Goal: Use online tool/utility: Utilize a website feature to perform a specific function

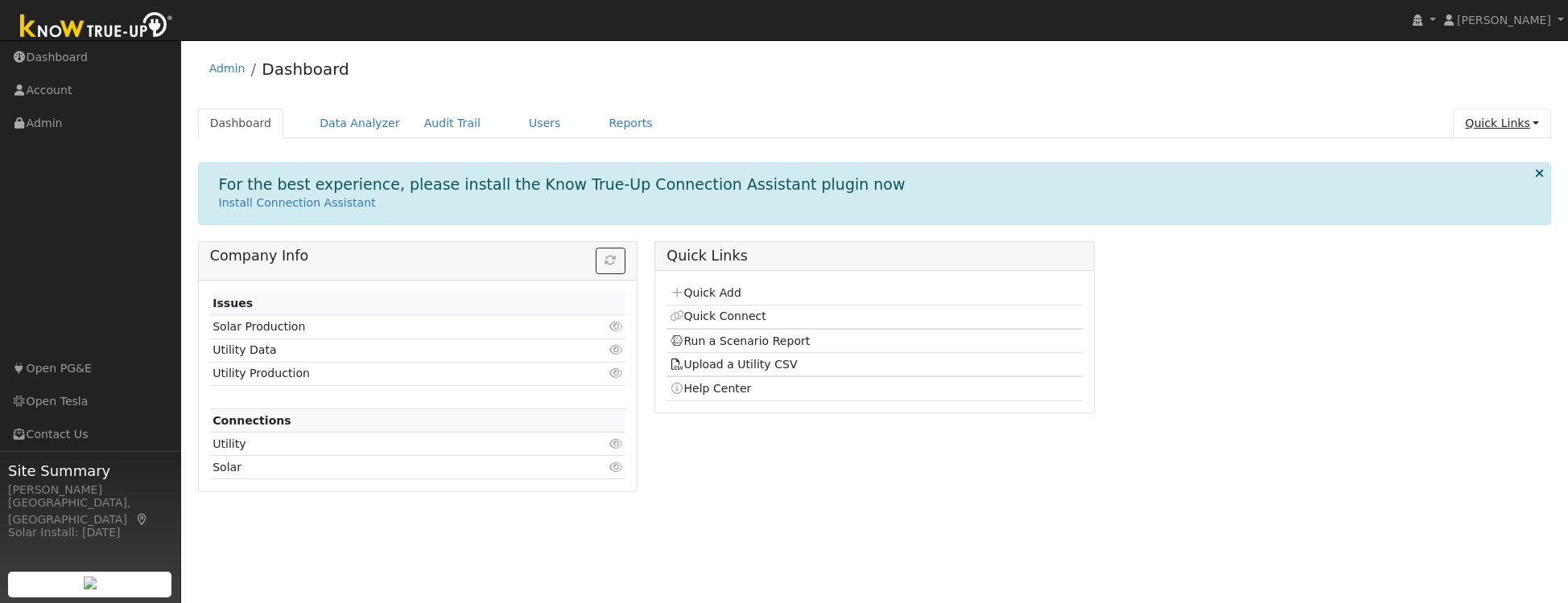
click at [1535, 124] on link "Quick Links" at bounding box center [1502, 124] width 98 height 30
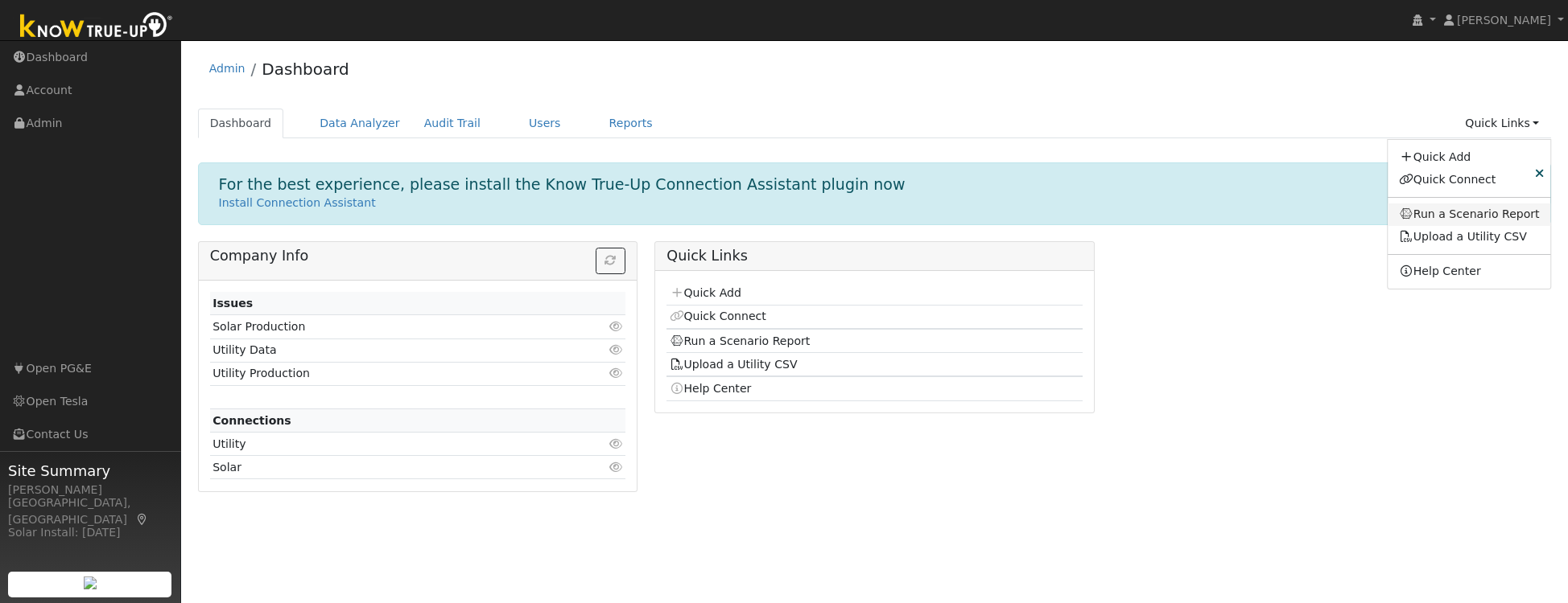
click at [1458, 205] on link "Run a Scenario Report" at bounding box center [1470, 214] width 163 height 22
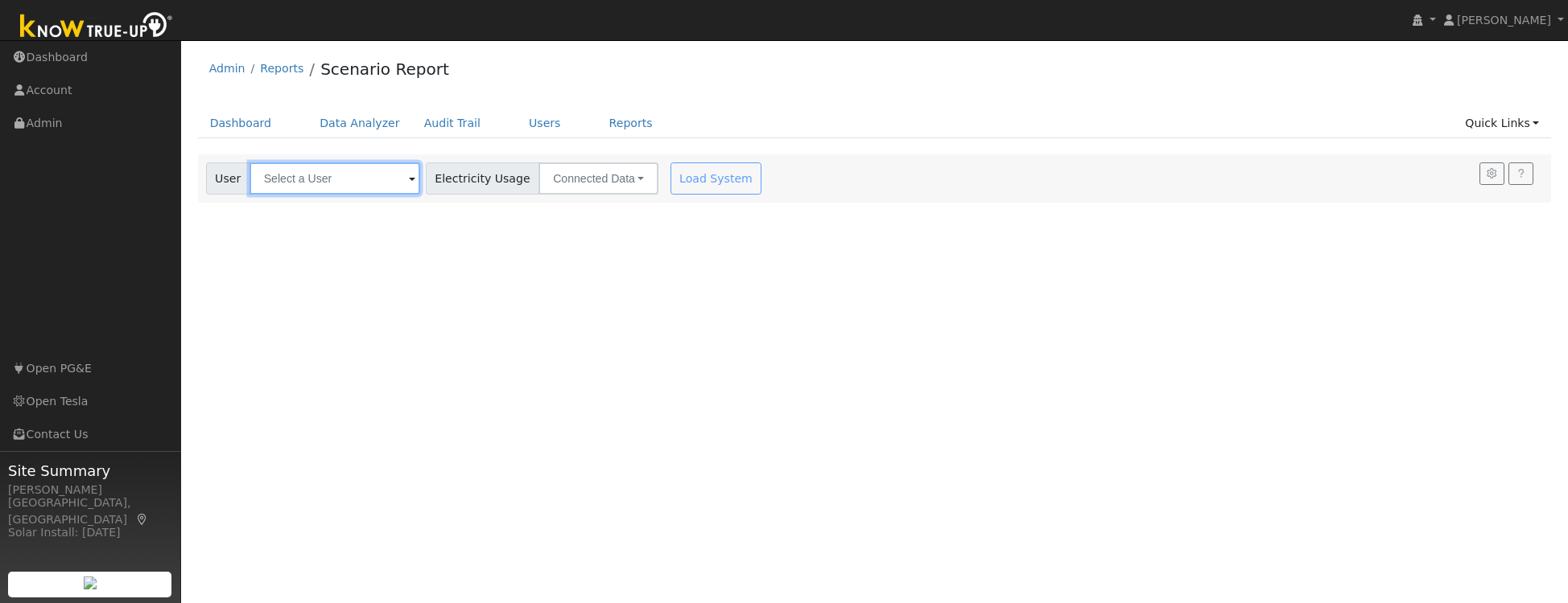
click at [348, 186] on input "text" at bounding box center [335, 178] width 171 height 32
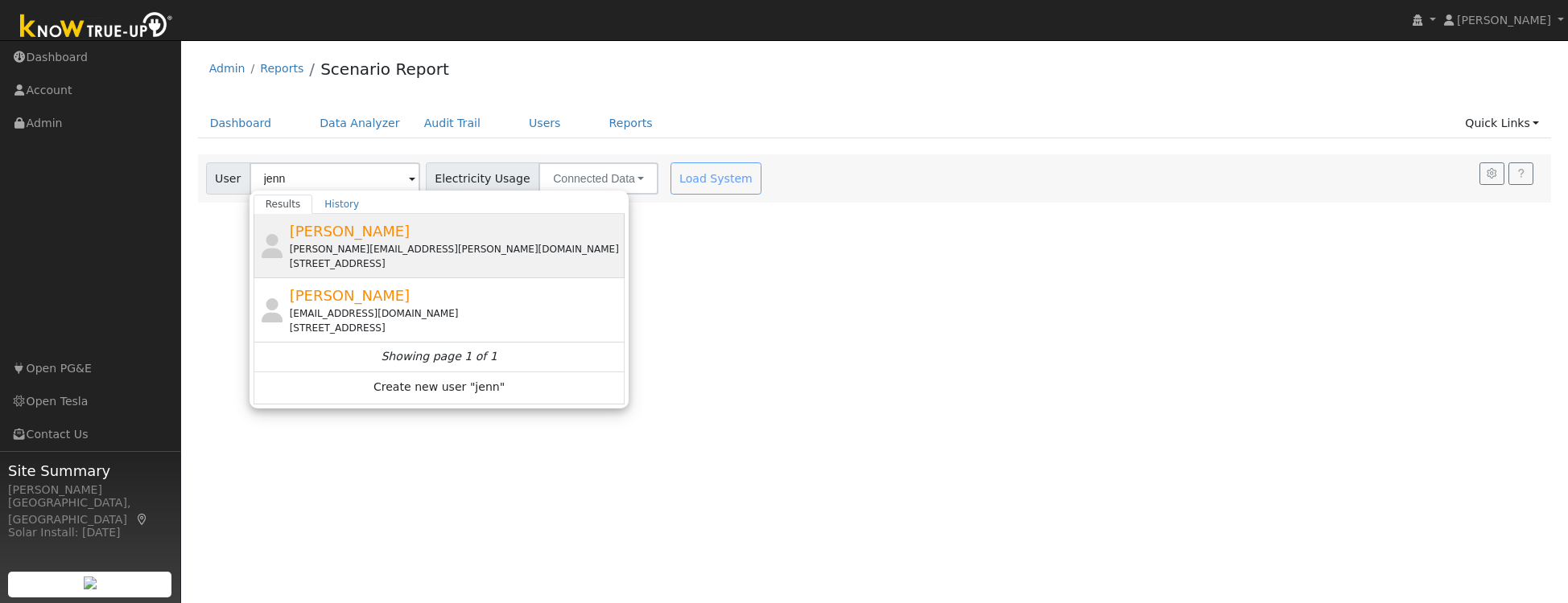
click at [441, 252] on div "jennifer.h.hua@gmail.com" at bounding box center [456, 250] width 332 height 15
type input "Jennifer Hua"
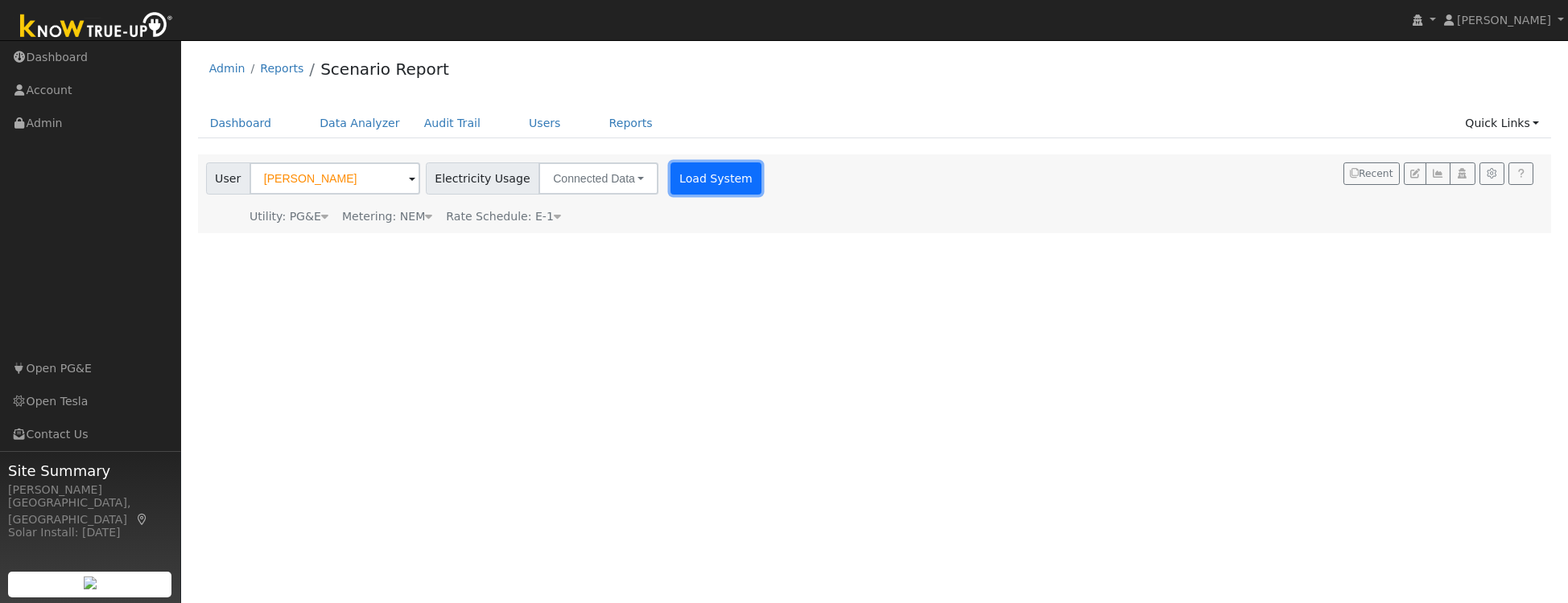
click at [673, 185] on button "Load System" at bounding box center [716, 178] width 92 height 32
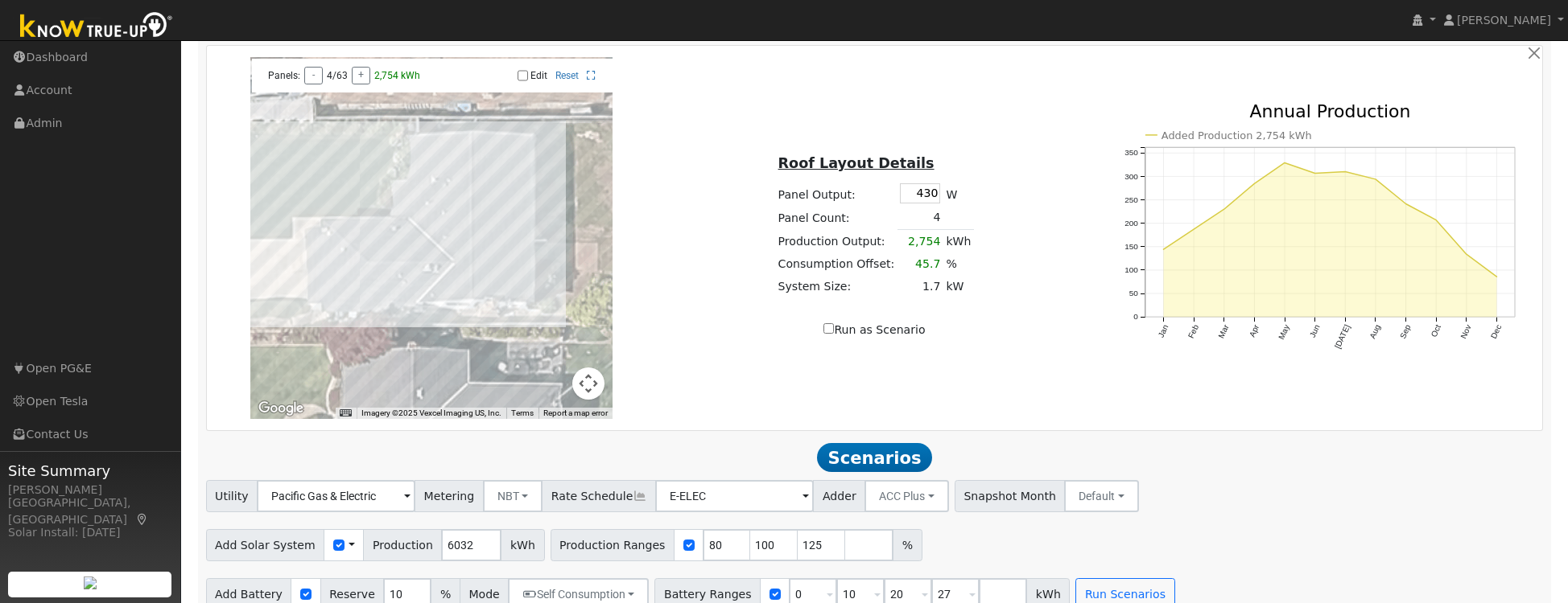
scroll to position [1067, 0]
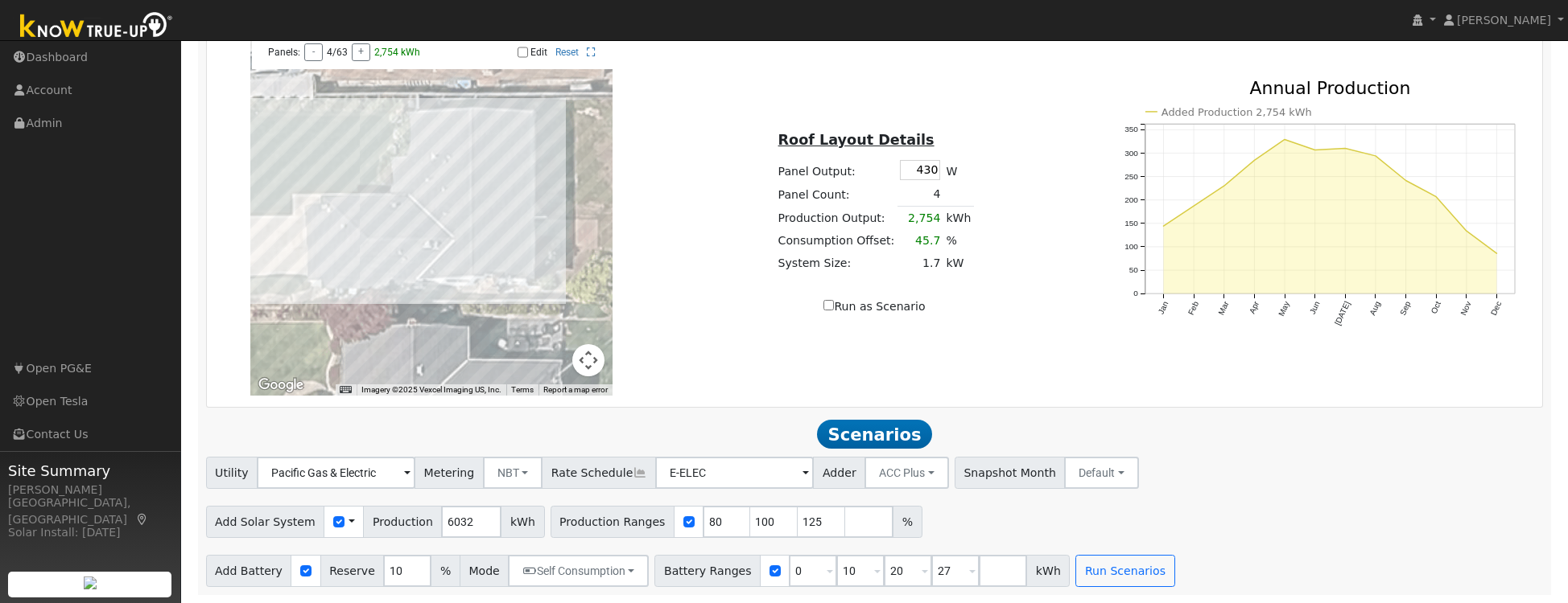
click at [1087, 562] on button "Run Scenarios" at bounding box center [1125, 571] width 99 height 32
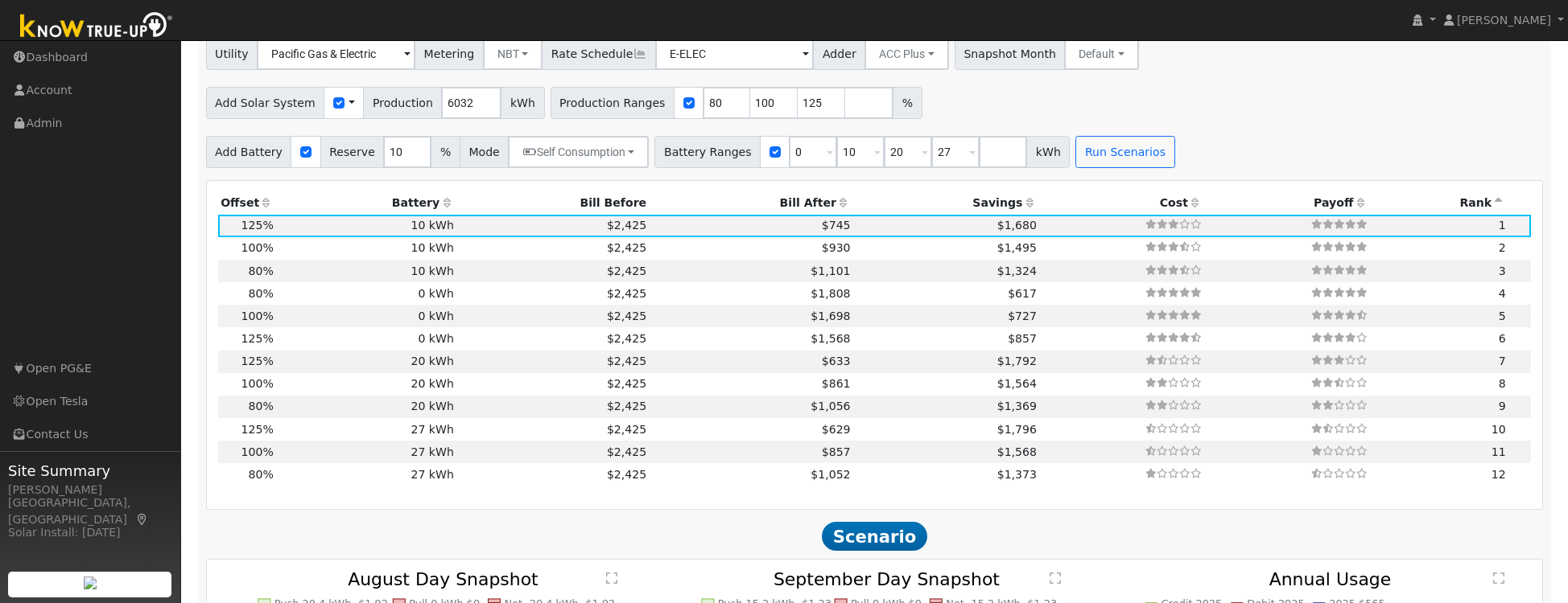
scroll to position [1475, 0]
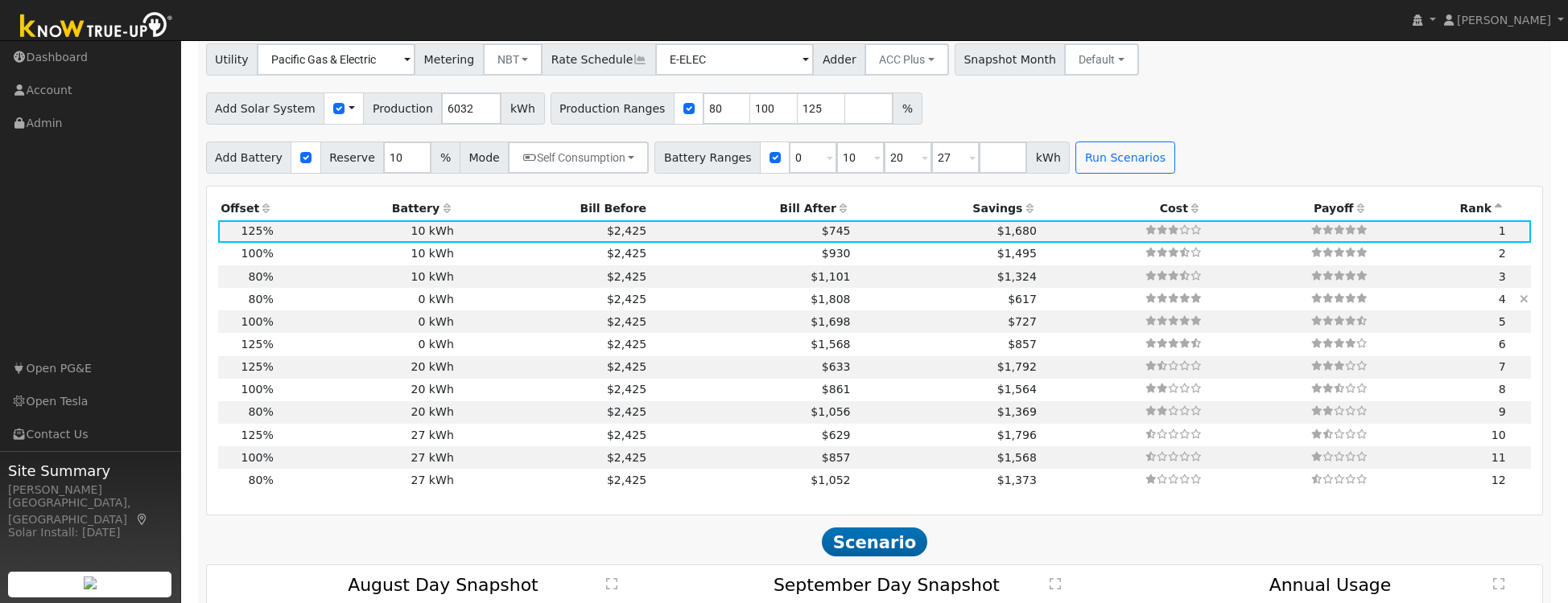
click at [426, 304] on td "0 kWh" at bounding box center [366, 299] width 181 height 22
type input "3.2"
type input "$10,617"
type input "$3,185"
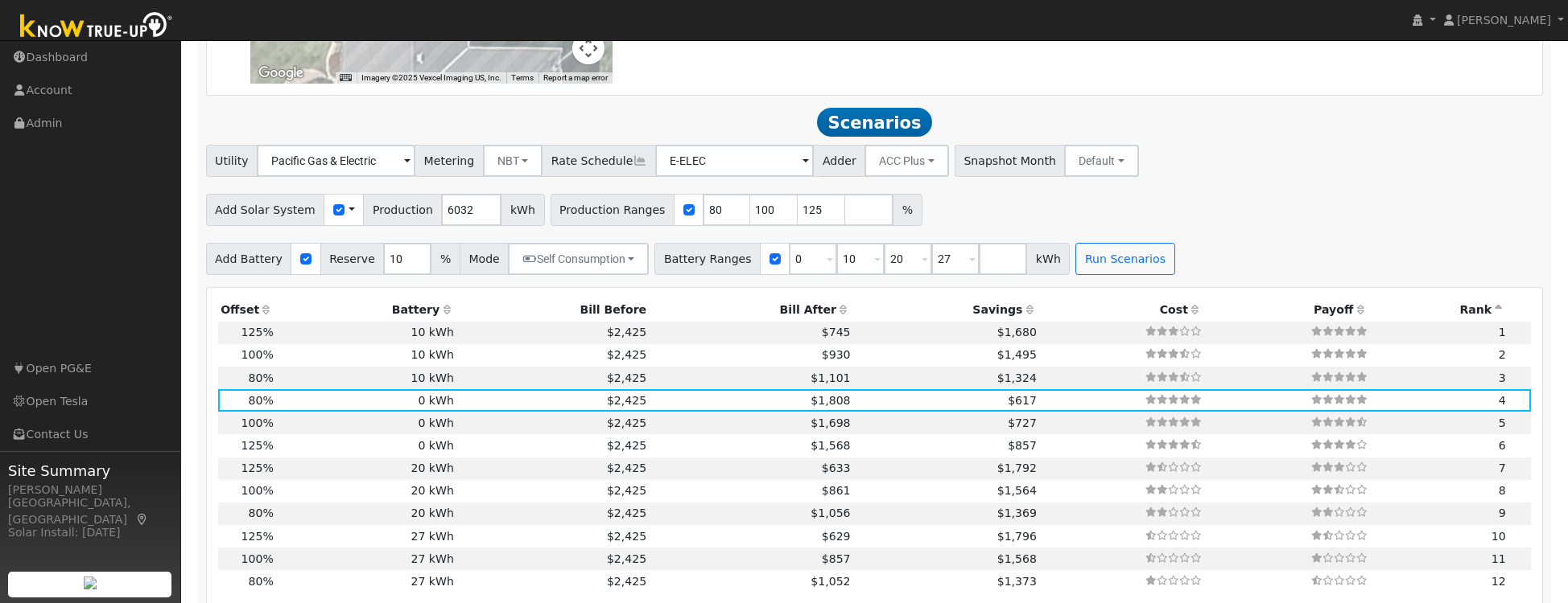
scroll to position [1368, 0]
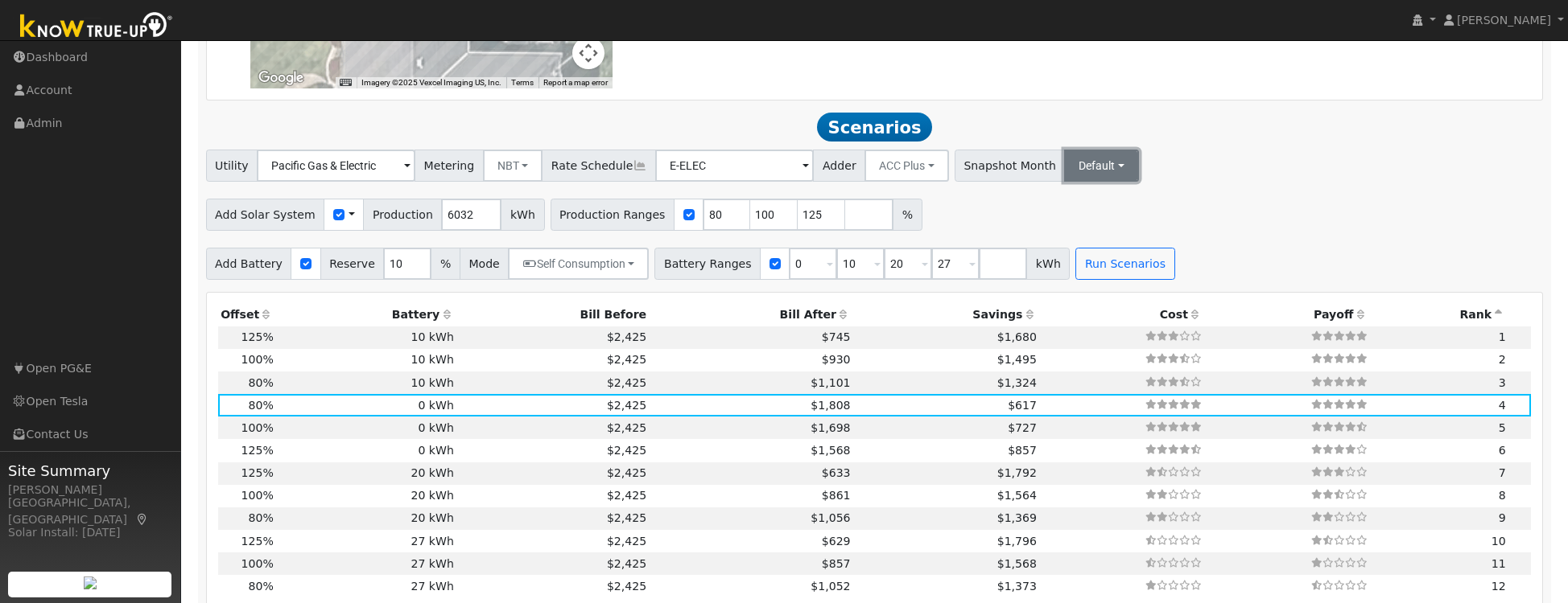
click at [1064, 162] on button "Default" at bounding box center [1101, 166] width 75 height 32
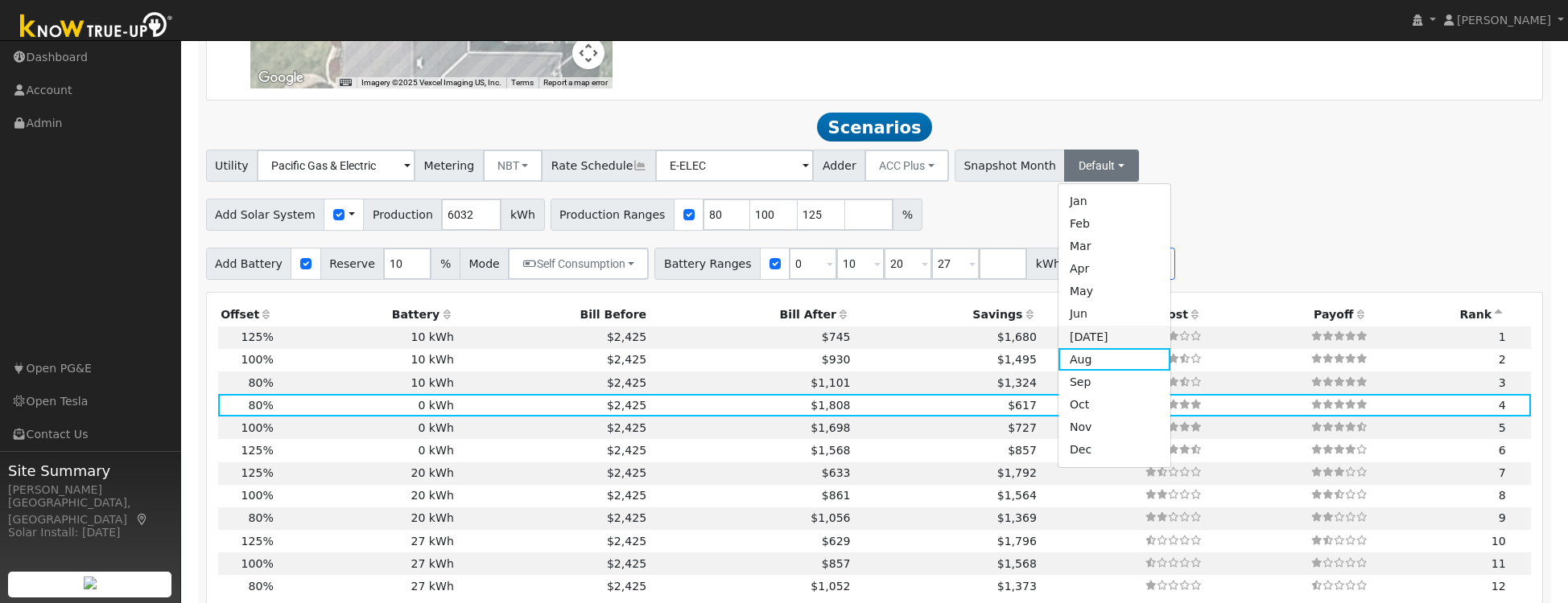
click at [1059, 348] on link "Jul" at bounding box center [1115, 337] width 112 height 22
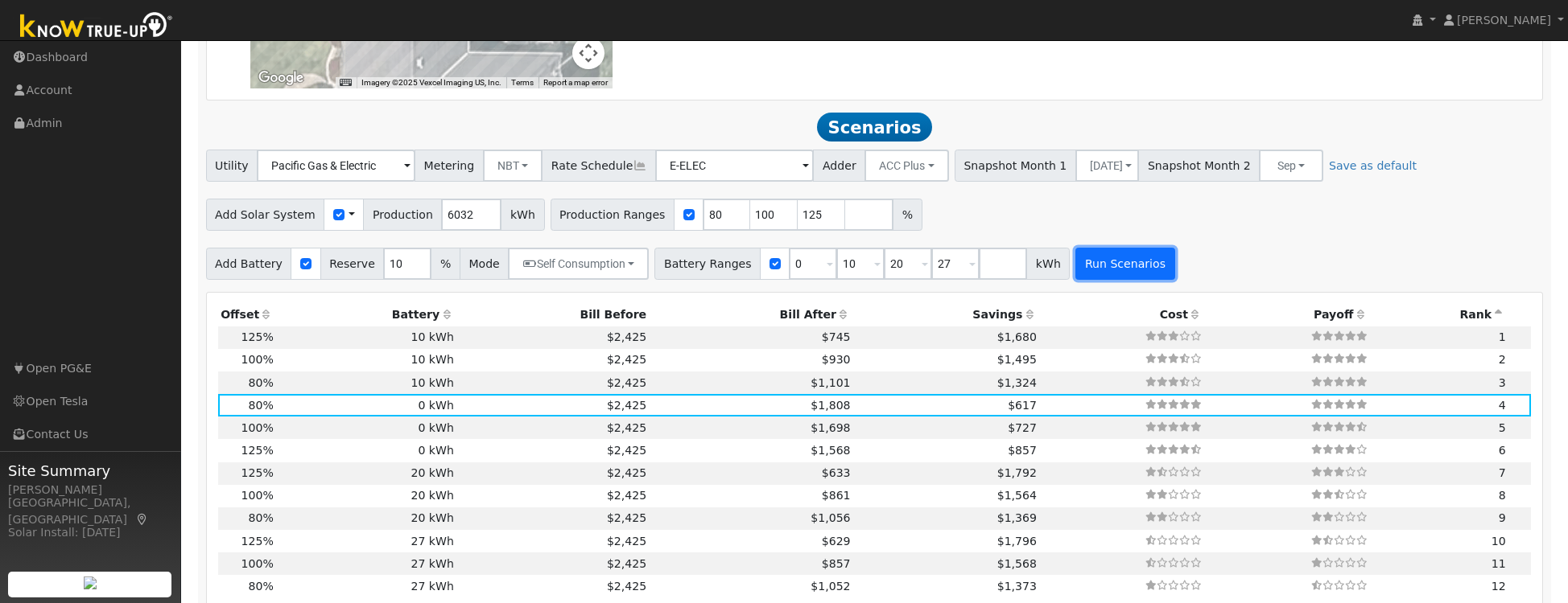
click at [1091, 278] on button "Run Scenarios" at bounding box center [1125, 264] width 99 height 32
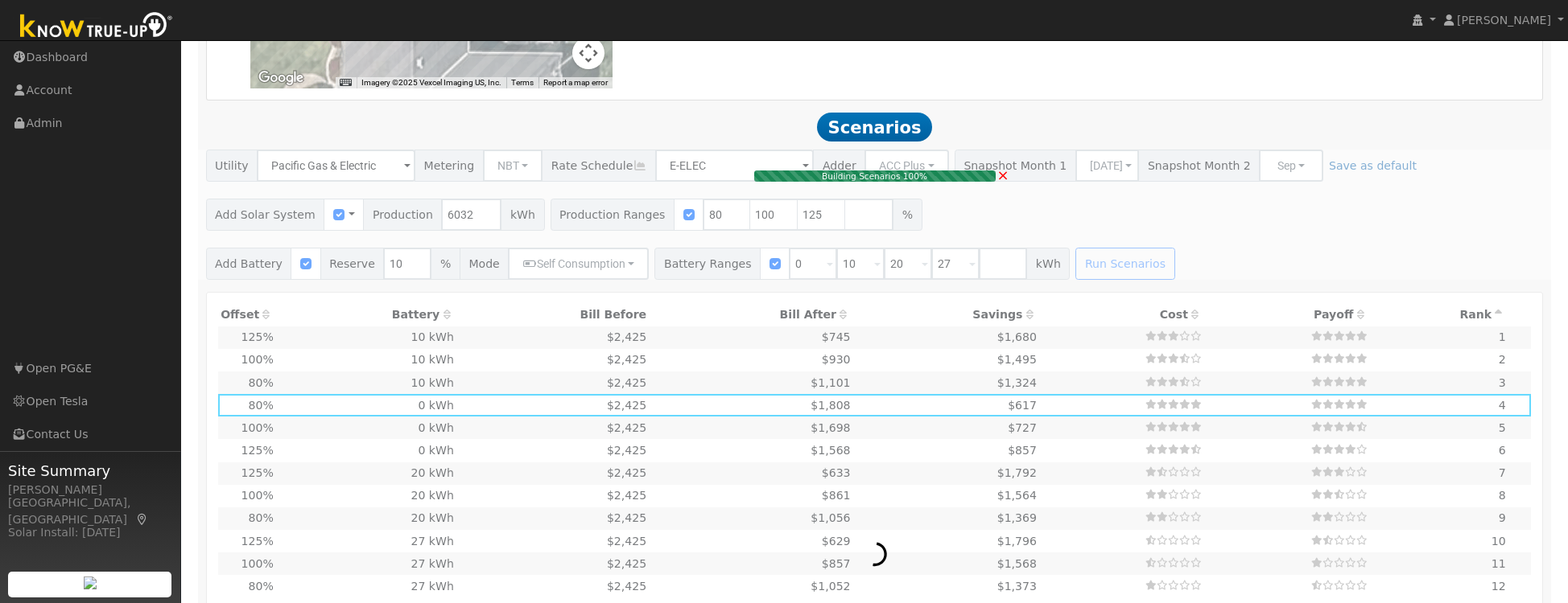
type input "5.0"
type input "$16,588"
type input "$8,459"
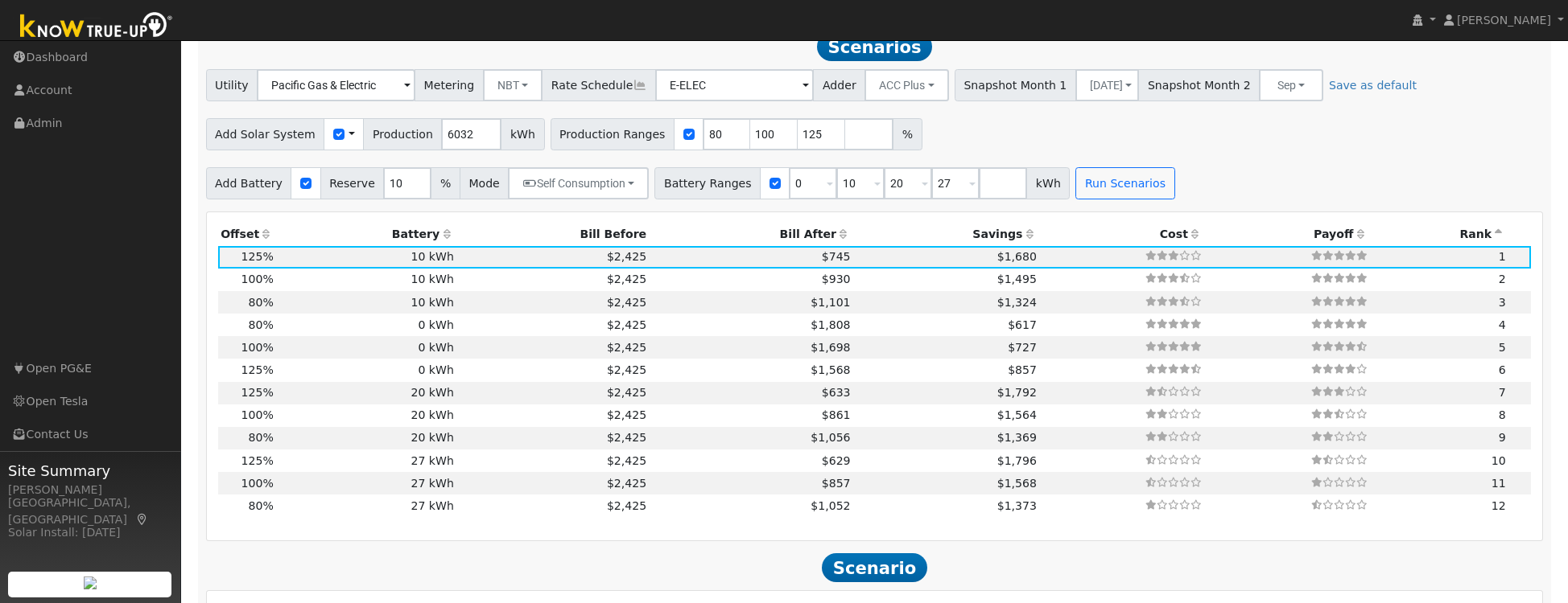
scroll to position [1481, 0]
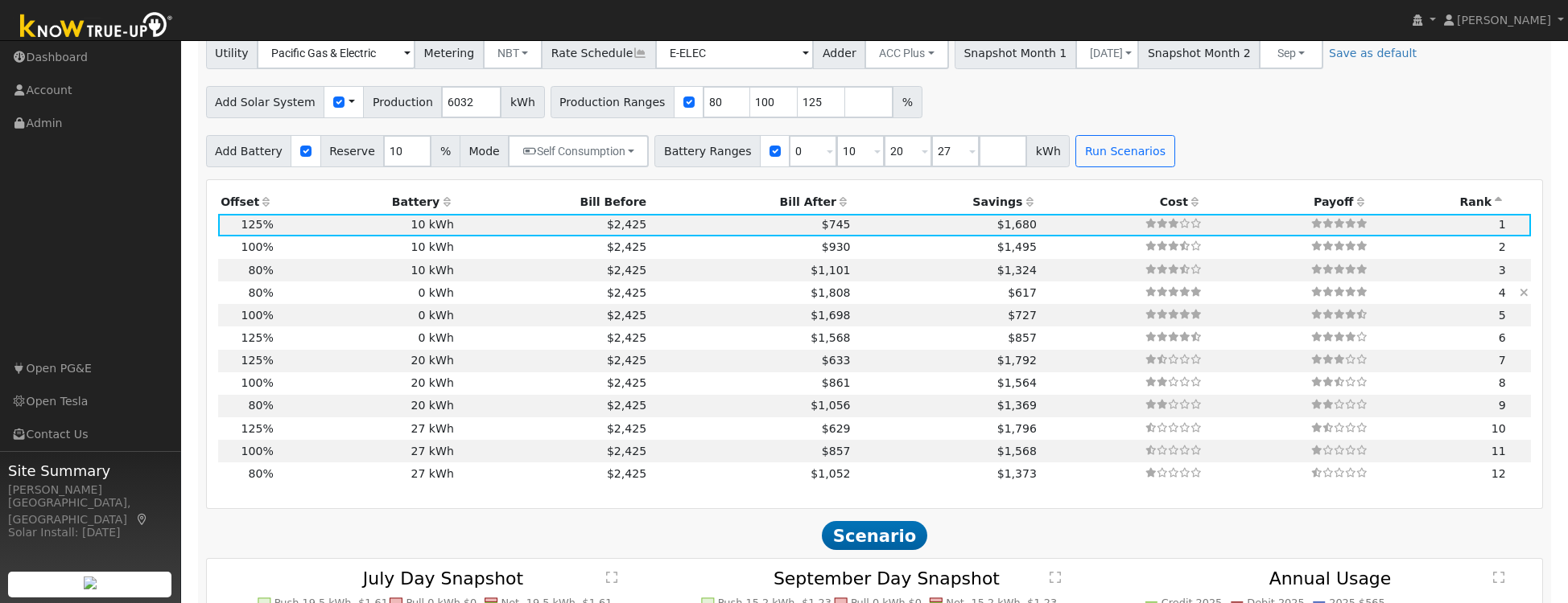
click at [463, 292] on td "$2,425" at bounding box center [552, 292] width 192 height 22
type input "3.2"
type input "$10,617"
type input "$3,185"
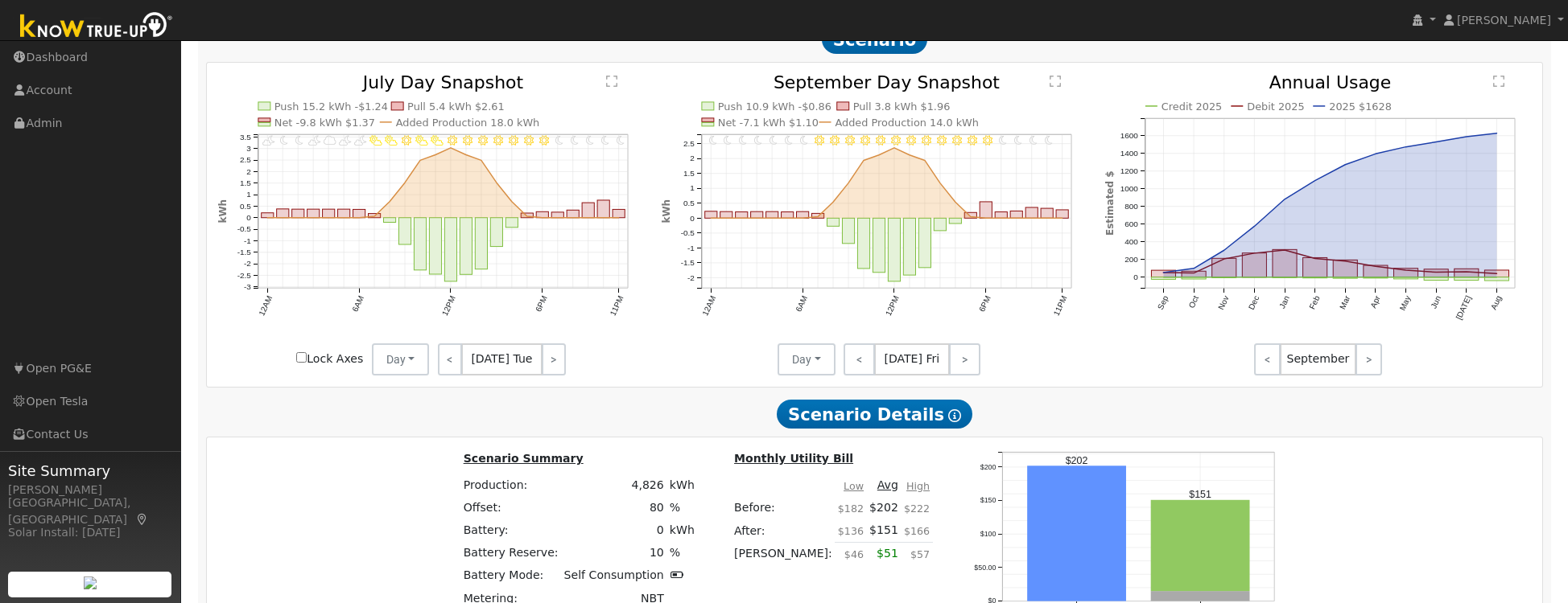
scroll to position [1985, 0]
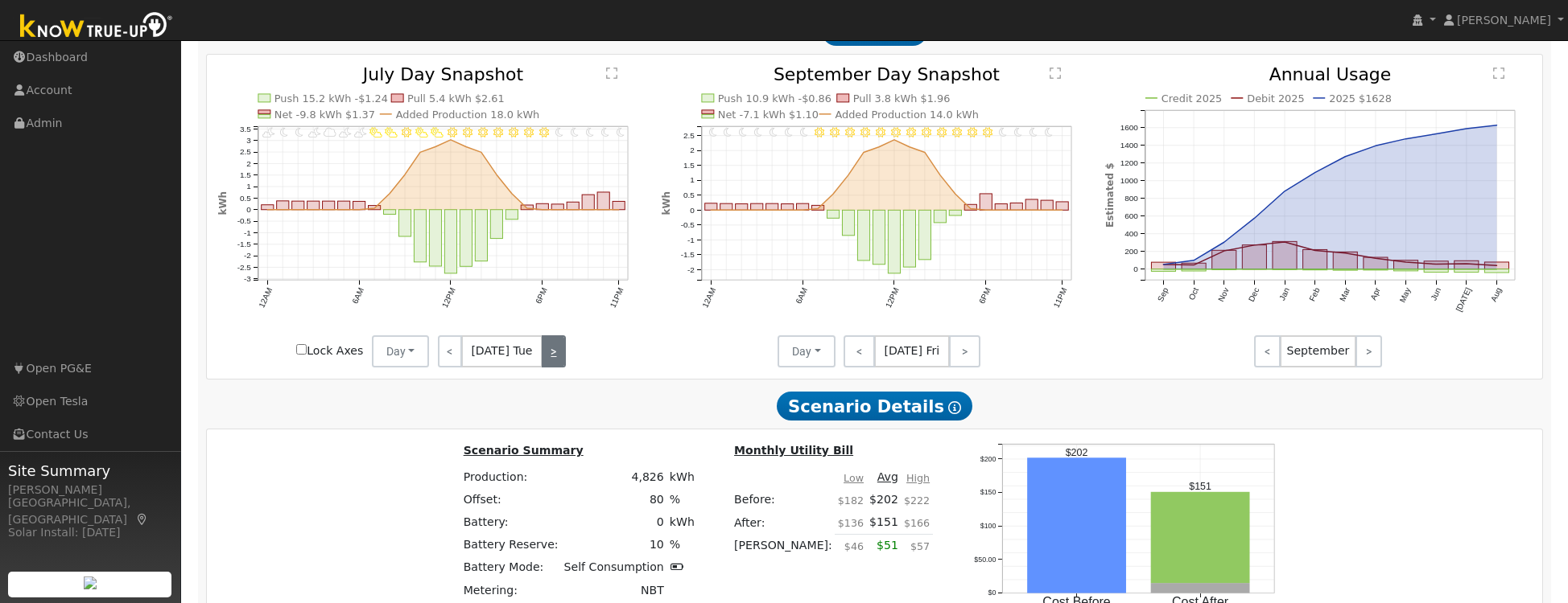
click at [548, 355] on link ">" at bounding box center [553, 351] width 24 height 32
click at [548, 355] on link ">" at bounding box center [555, 350] width 21 height 32
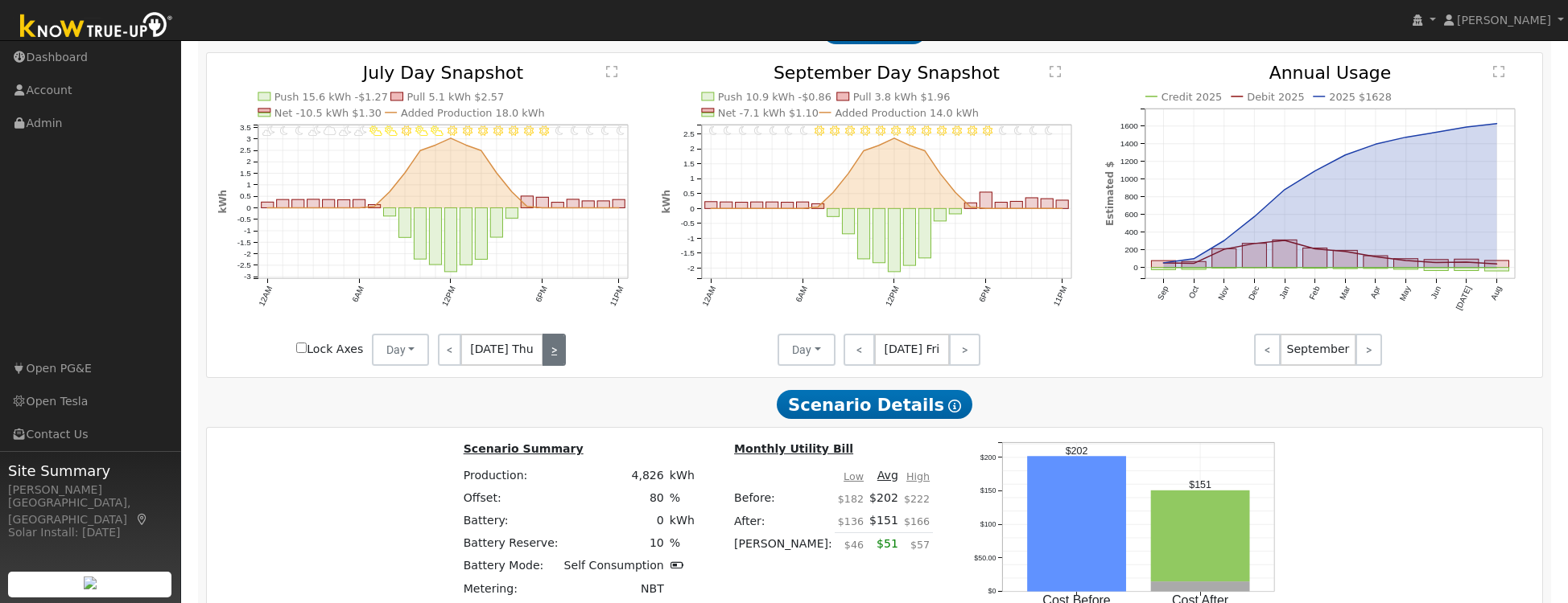
click at [548, 355] on link ">" at bounding box center [554, 349] width 23 height 32
click at [550, 353] on link ">" at bounding box center [552, 349] width 26 height 32
click at [550, 353] on link ">" at bounding box center [552, 349] width 26 height 32
click at [550, 353] on link ">" at bounding box center [553, 349] width 22 height 32
click at [550, 353] on link ">" at bounding box center [555, 349] width 21 height 32
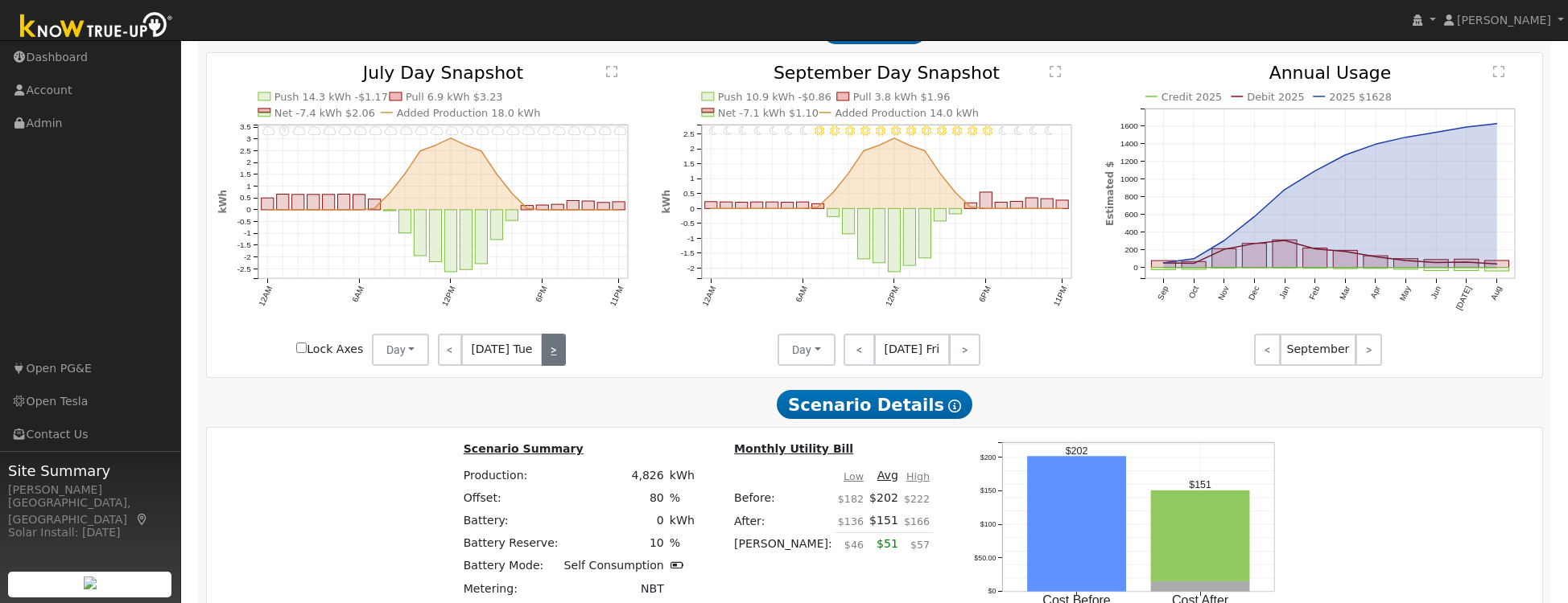
click at [550, 353] on link ">" at bounding box center [553, 349] width 24 height 32
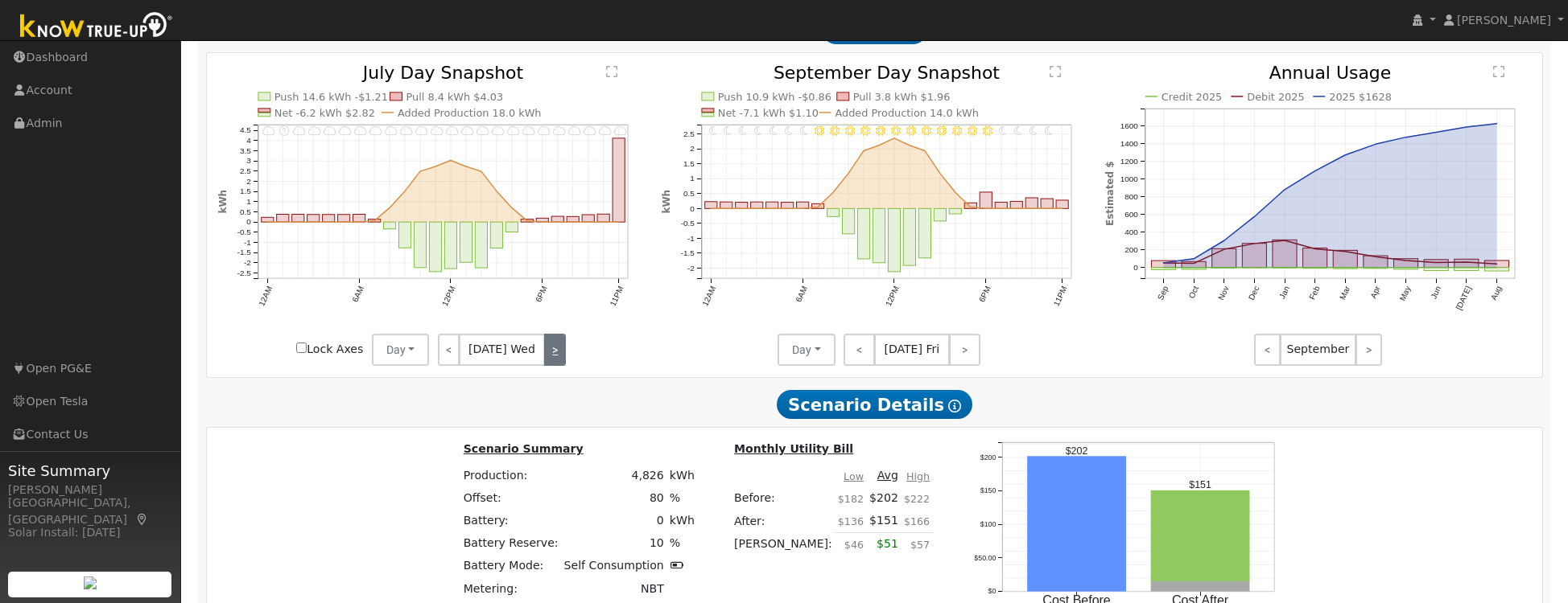
click at [551, 353] on link ">" at bounding box center [555, 349] width 21 height 32
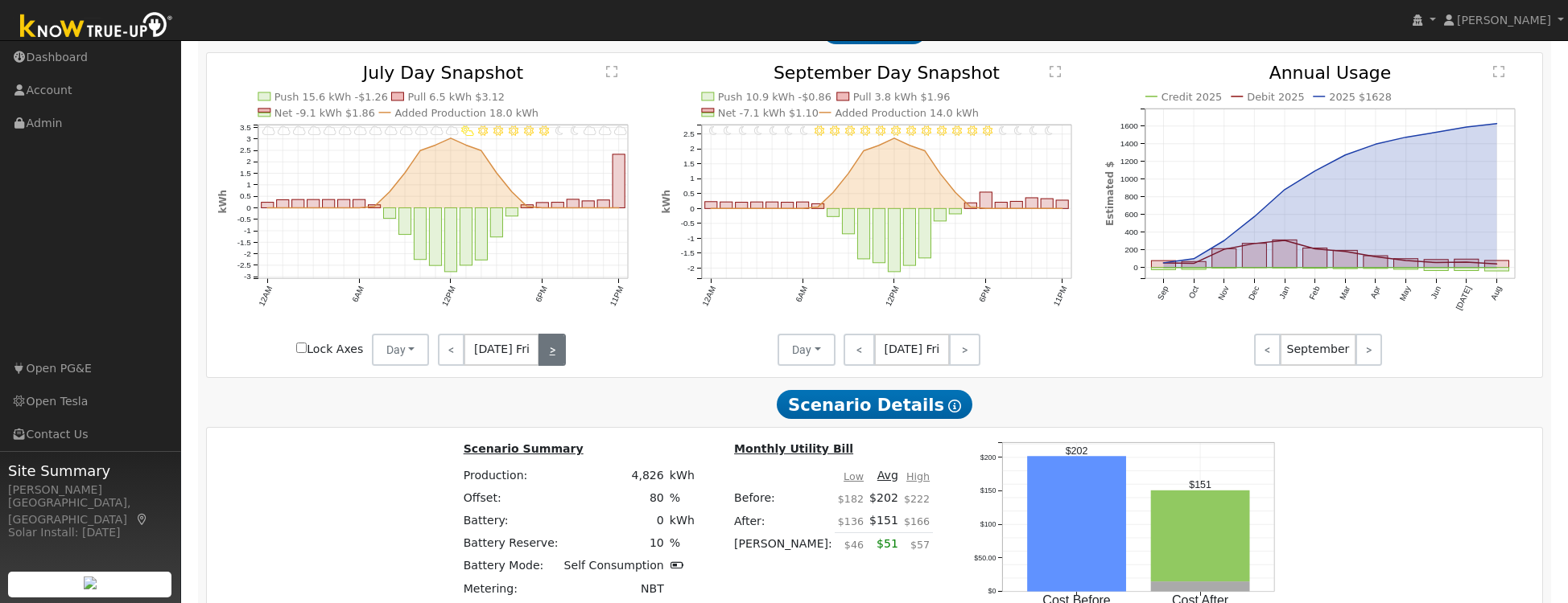
click at [551, 353] on link ">" at bounding box center [552, 349] width 26 height 32
click at [551, 353] on link ">" at bounding box center [553, 349] width 24 height 32
click at [551, 353] on link ">" at bounding box center [553, 349] width 22 height 32
click at [551, 353] on link ">" at bounding box center [555, 349] width 21 height 32
click at [451, 356] on link "<" at bounding box center [449, 349] width 24 height 32
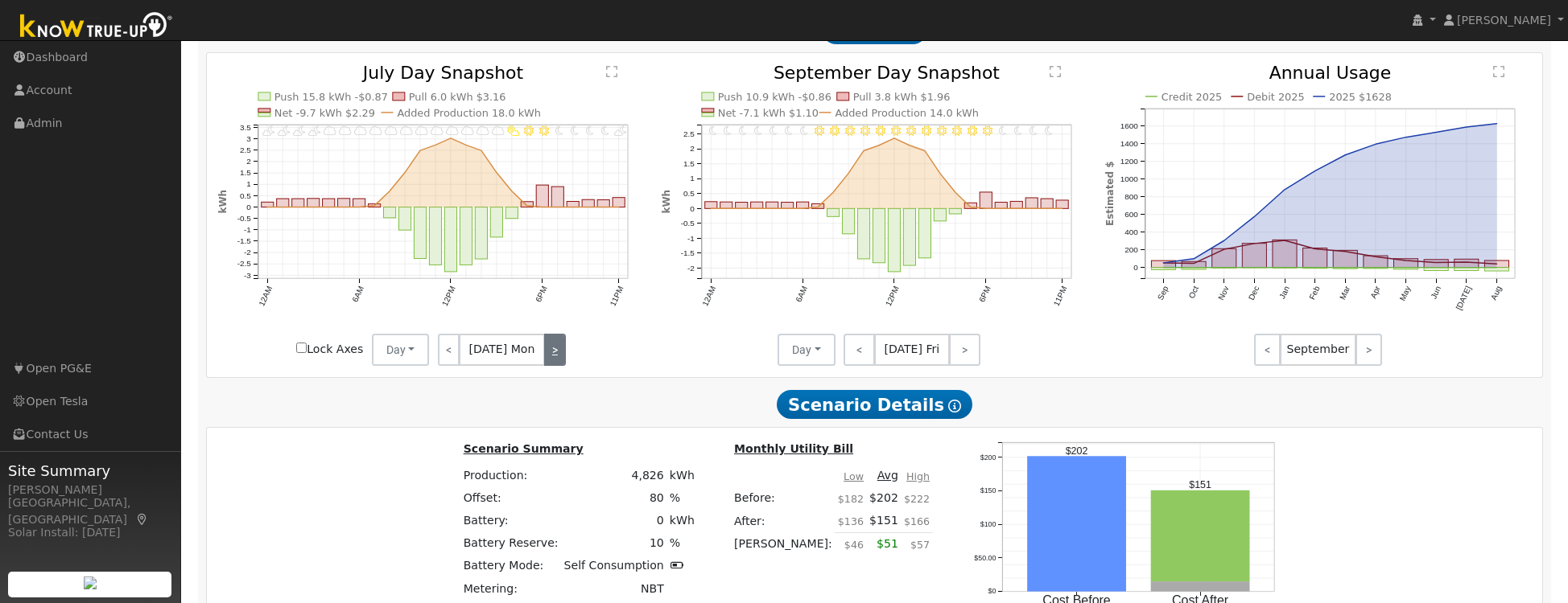
click at [548, 362] on link ">" at bounding box center [555, 349] width 21 height 32
click at [452, 355] on link "<" at bounding box center [449, 349] width 24 height 32
click at [452, 355] on link "<" at bounding box center [448, 349] width 21 height 32
click at [452, 355] on link "<" at bounding box center [448, 349] width 22 height 32
click at [452, 355] on link "<" at bounding box center [449, 349] width 24 height 32
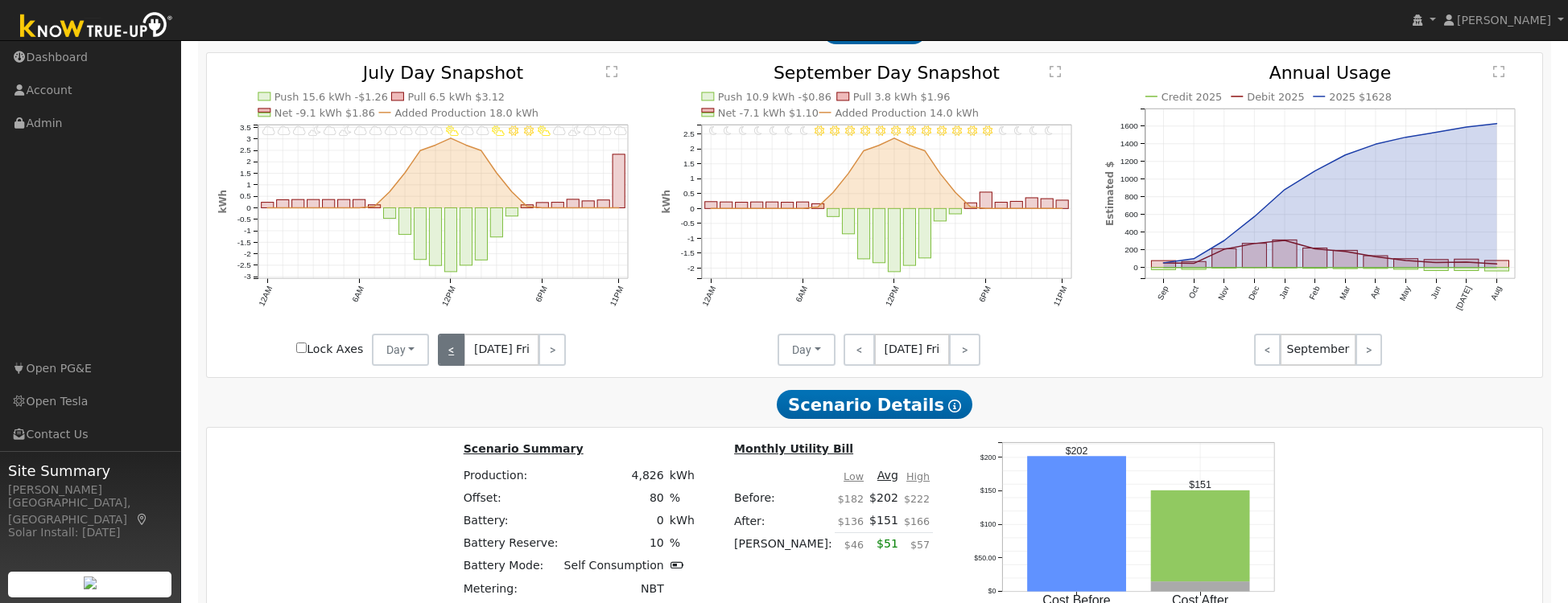
click at [452, 355] on link "<" at bounding box center [451, 349] width 26 height 32
click at [456, 353] on link "<" at bounding box center [449, 349] width 23 height 32
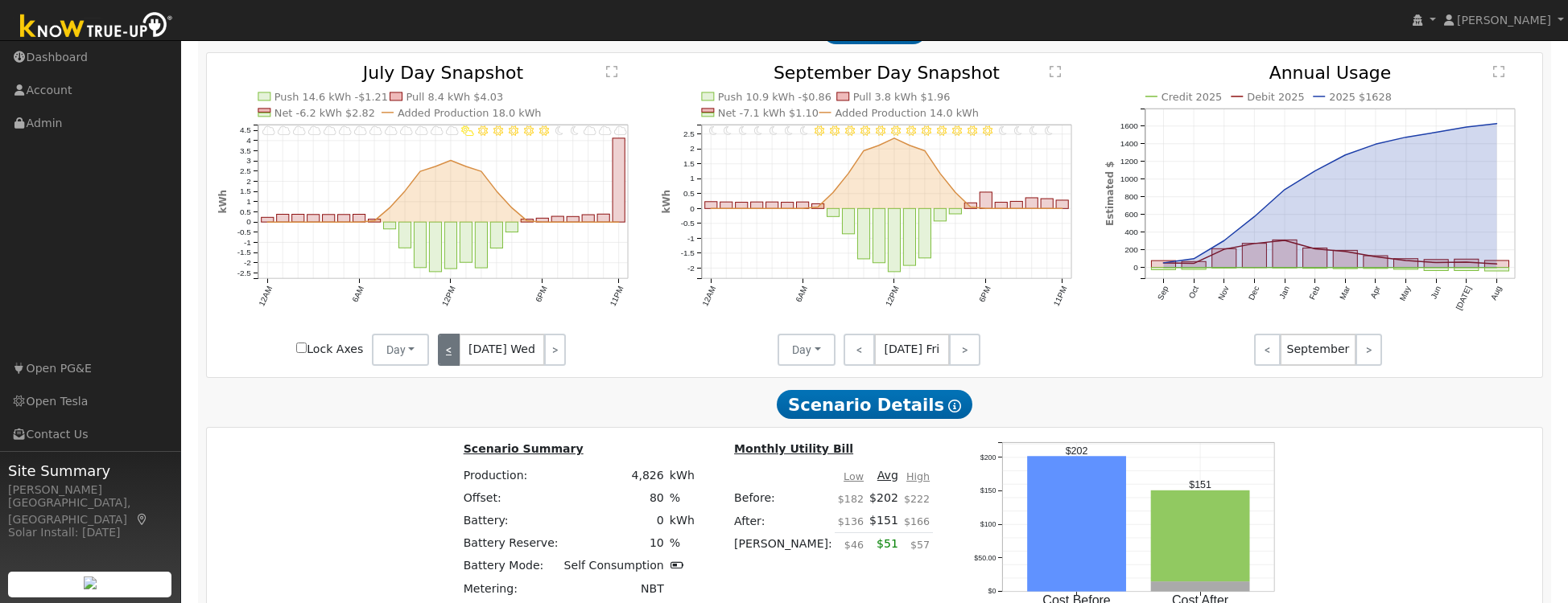
click at [446, 360] on link "<" at bounding box center [448, 349] width 21 height 32
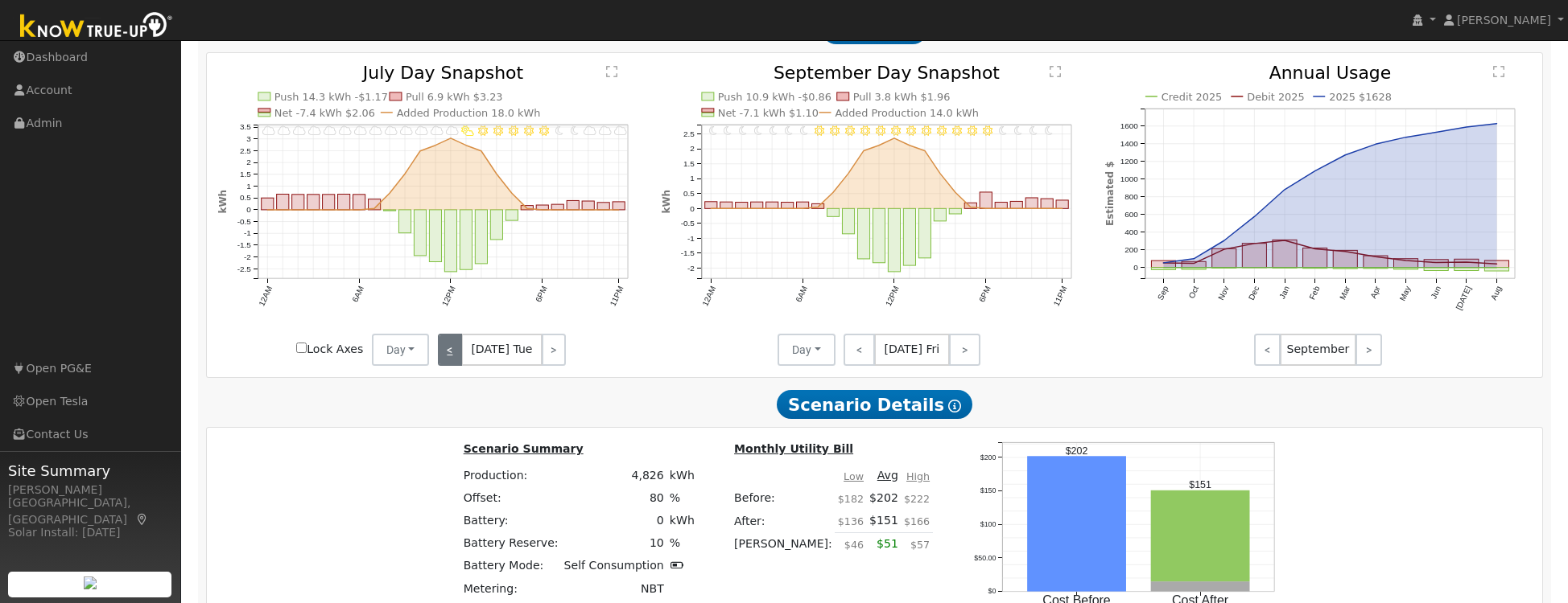
click at [459, 360] on link "<" at bounding box center [449, 349] width 24 height 32
click at [459, 360] on link "<" at bounding box center [448, 349] width 21 height 32
click at [459, 360] on link "<" at bounding box center [448, 349] width 22 height 32
click at [459, 360] on link "<" at bounding box center [449, 349] width 24 height 32
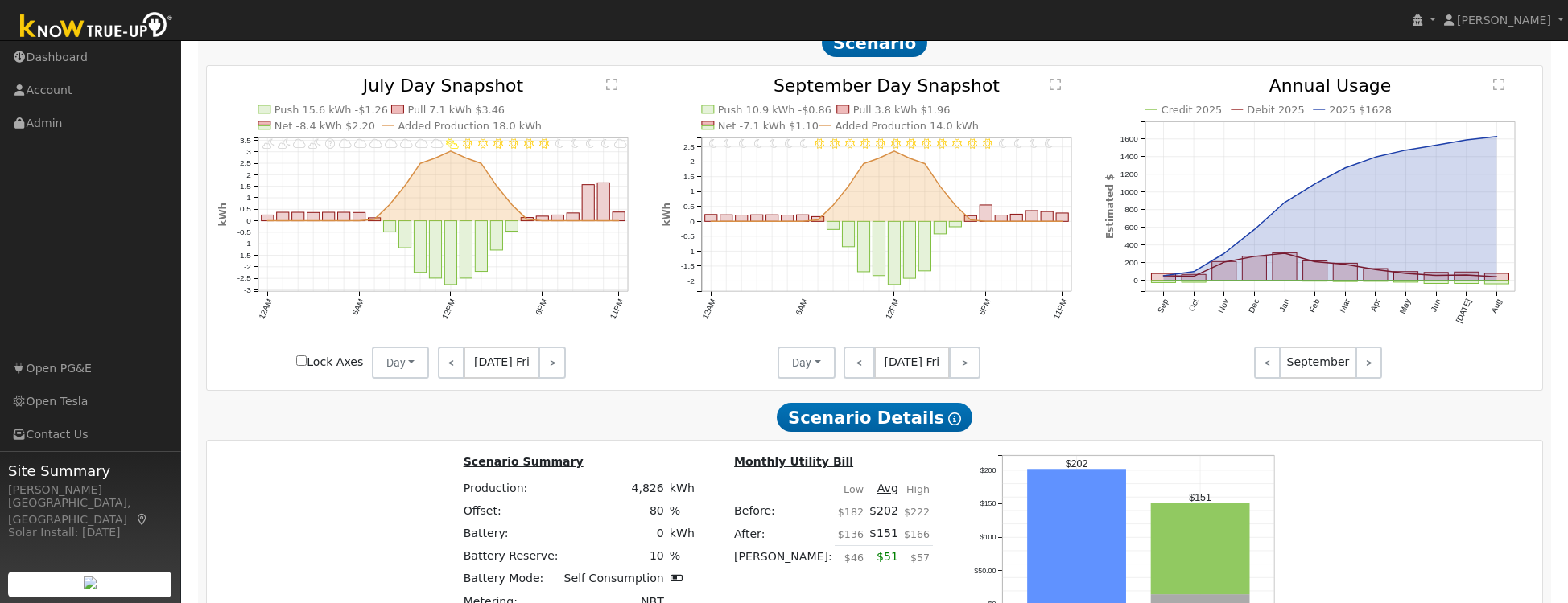
scroll to position [1974, 0]
click at [558, 370] on link ">" at bounding box center [552, 363] width 26 height 32
click at [557, 371] on link ">" at bounding box center [553, 363] width 24 height 32
click at [557, 371] on link ">" at bounding box center [553, 363] width 22 height 32
click at [556, 367] on link ">" at bounding box center [555, 363] width 21 height 32
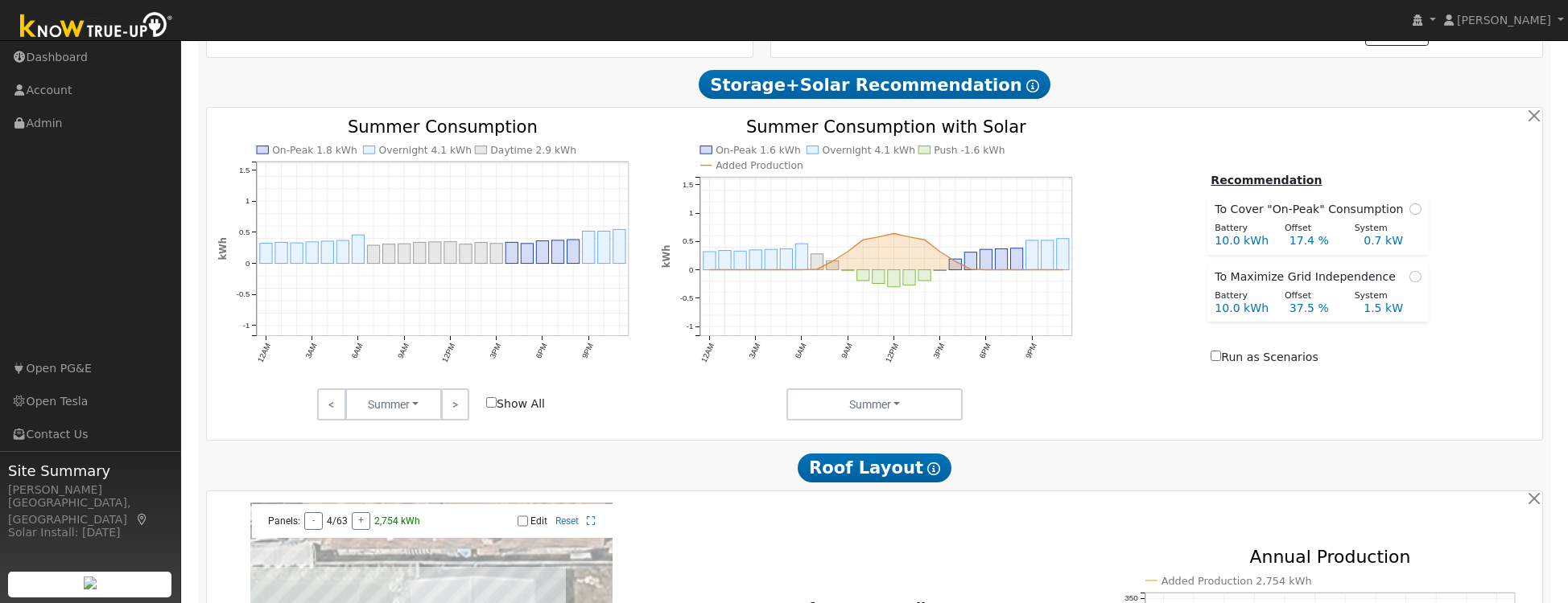
scroll to position [471, 0]
